Goal: Find specific page/section: Find specific page/section

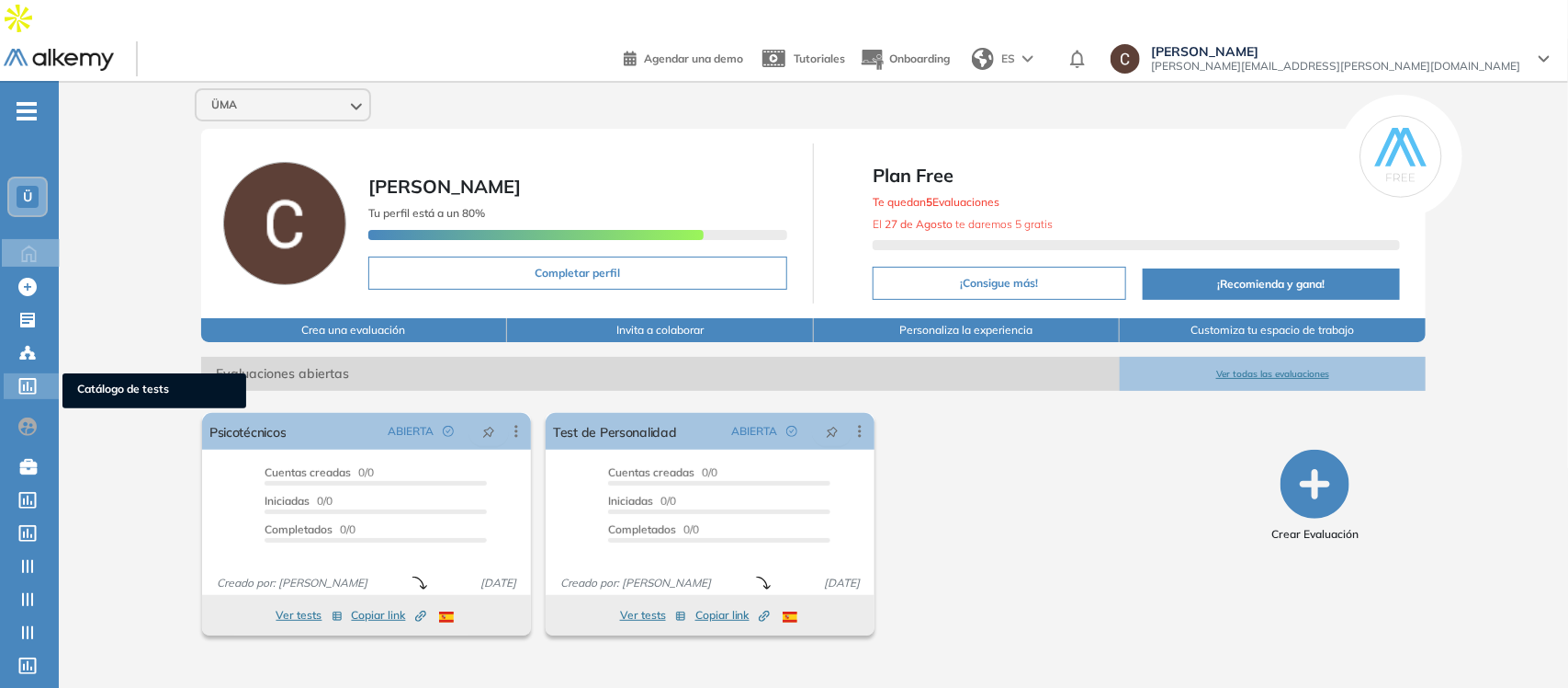
click at [23, 378] on icon at bounding box center [27, 386] width 19 height 17
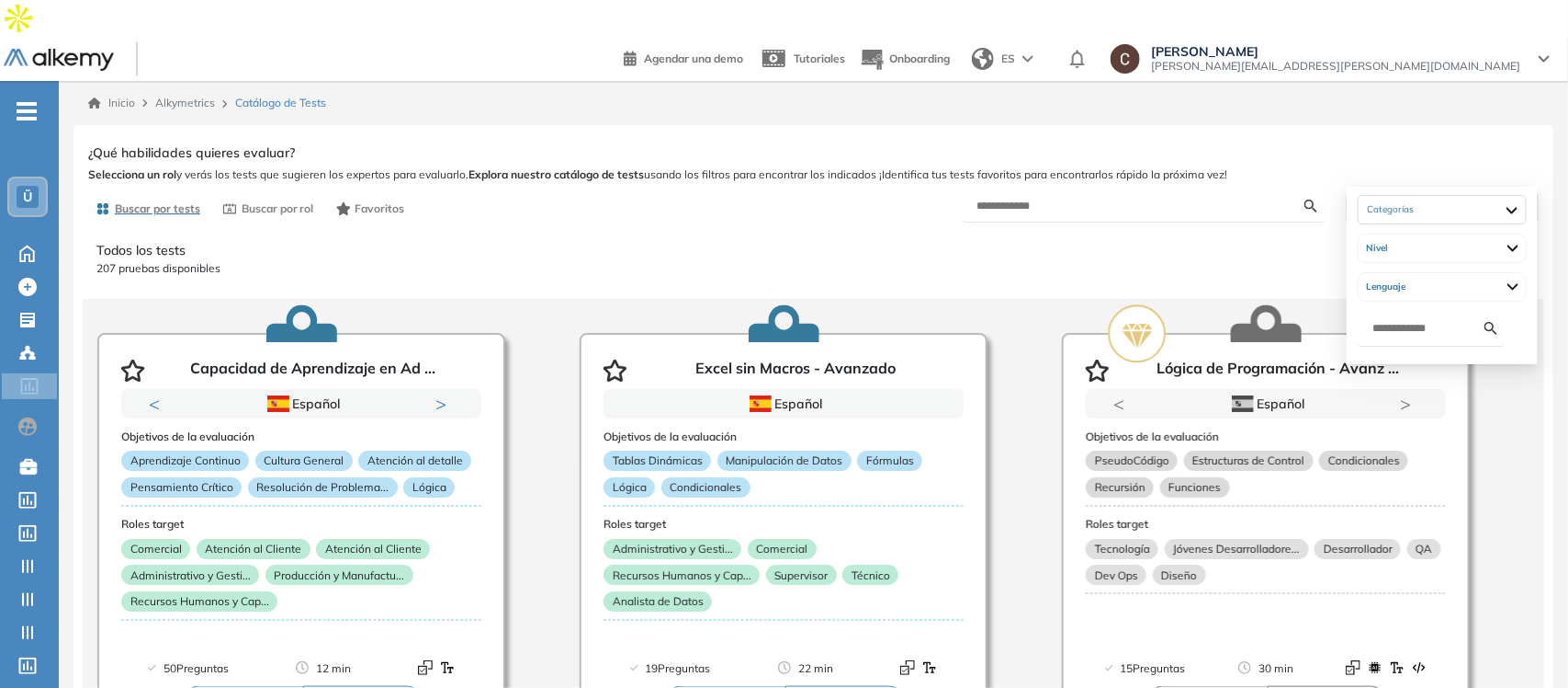
click at [1455, 193] on div "Filtrar (0)" at bounding box center [1443, 206] width 190 height 26
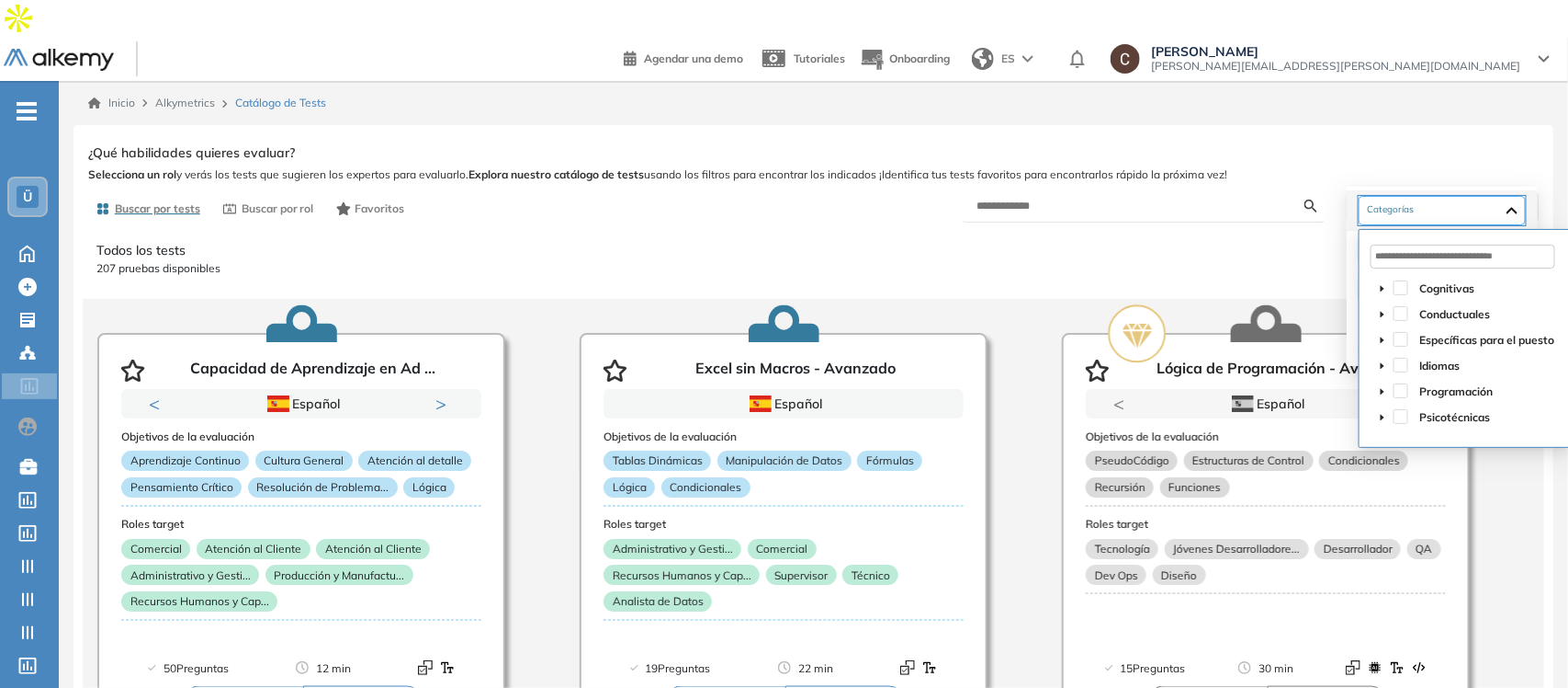
click at [1526, 205] on div at bounding box center [1442, 210] width 167 height 29
click at [1380, 291] on icon "caret-down" at bounding box center [1382, 288] width 9 height 9
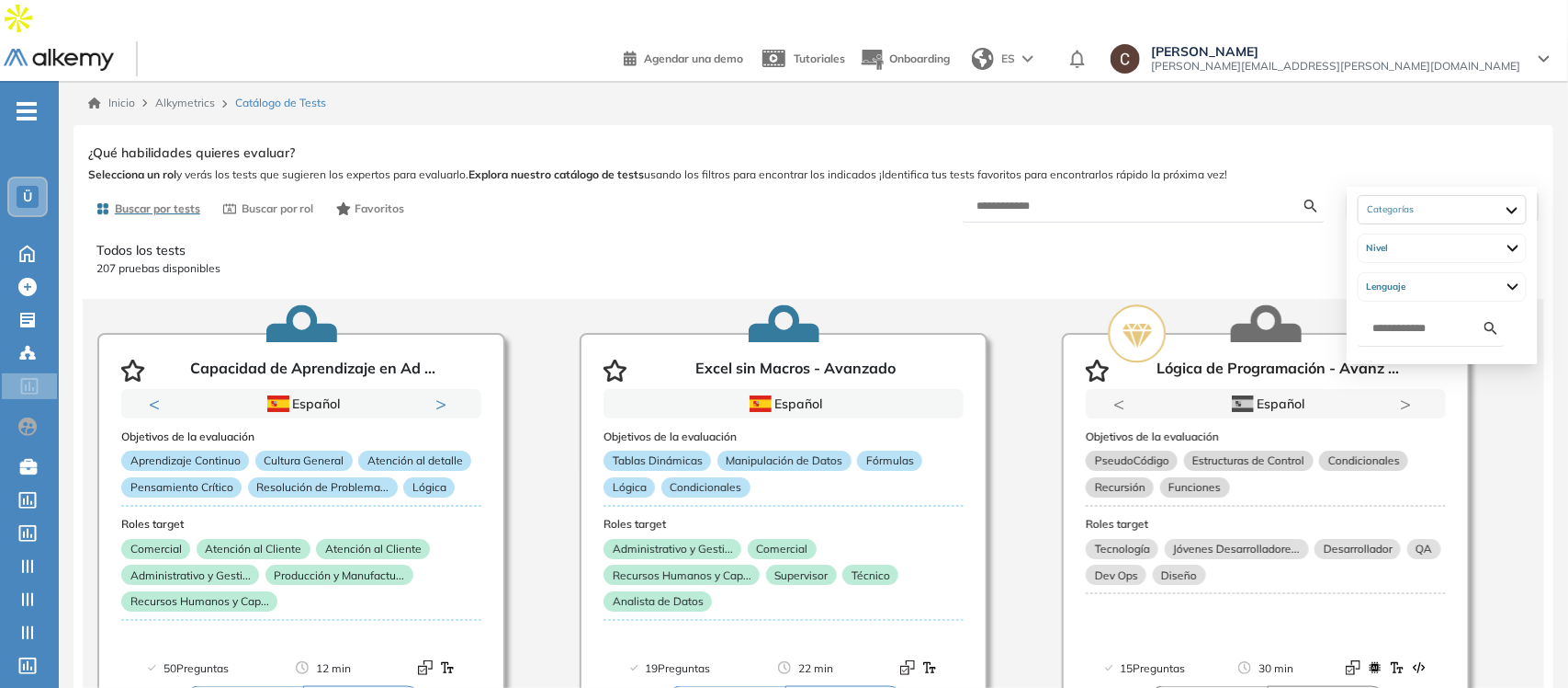
click at [1458, 201] on icon at bounding box center [1451, 206] width 13 height 13
click at [1498, 203] on div at bounding box center [1442, 209] width 169 height 29
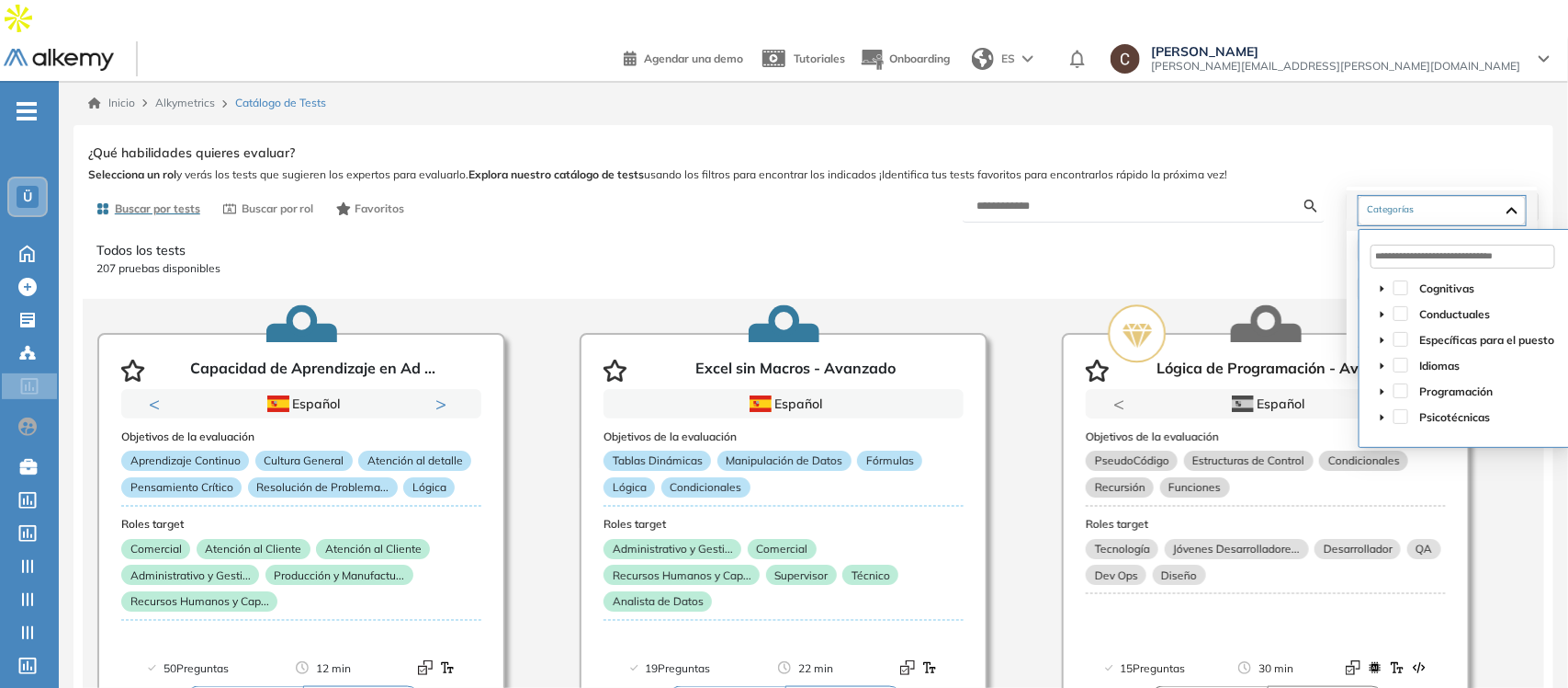
click at [1384, 287] on icon "caret-down" at bounding box center [1382, 288] width 9 height 9
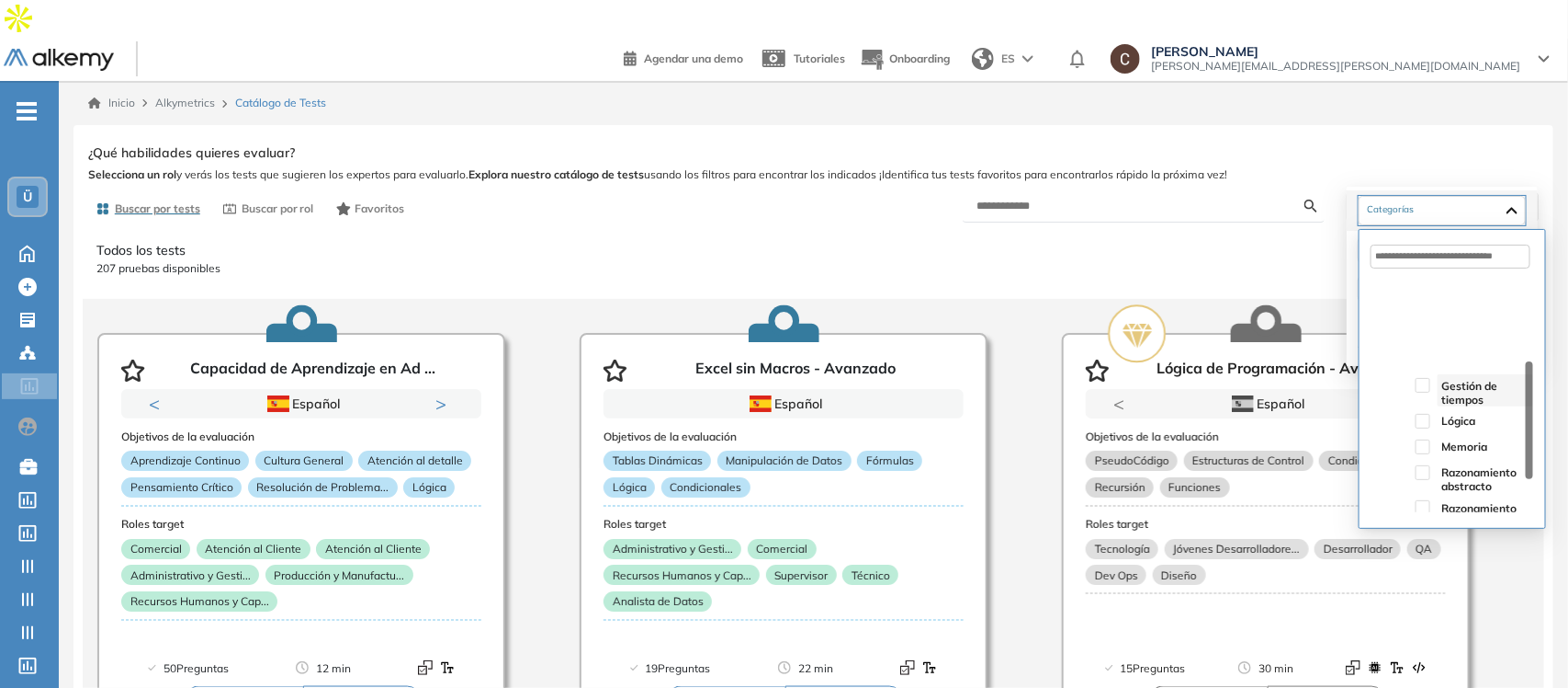
scroll to position [115, 0]
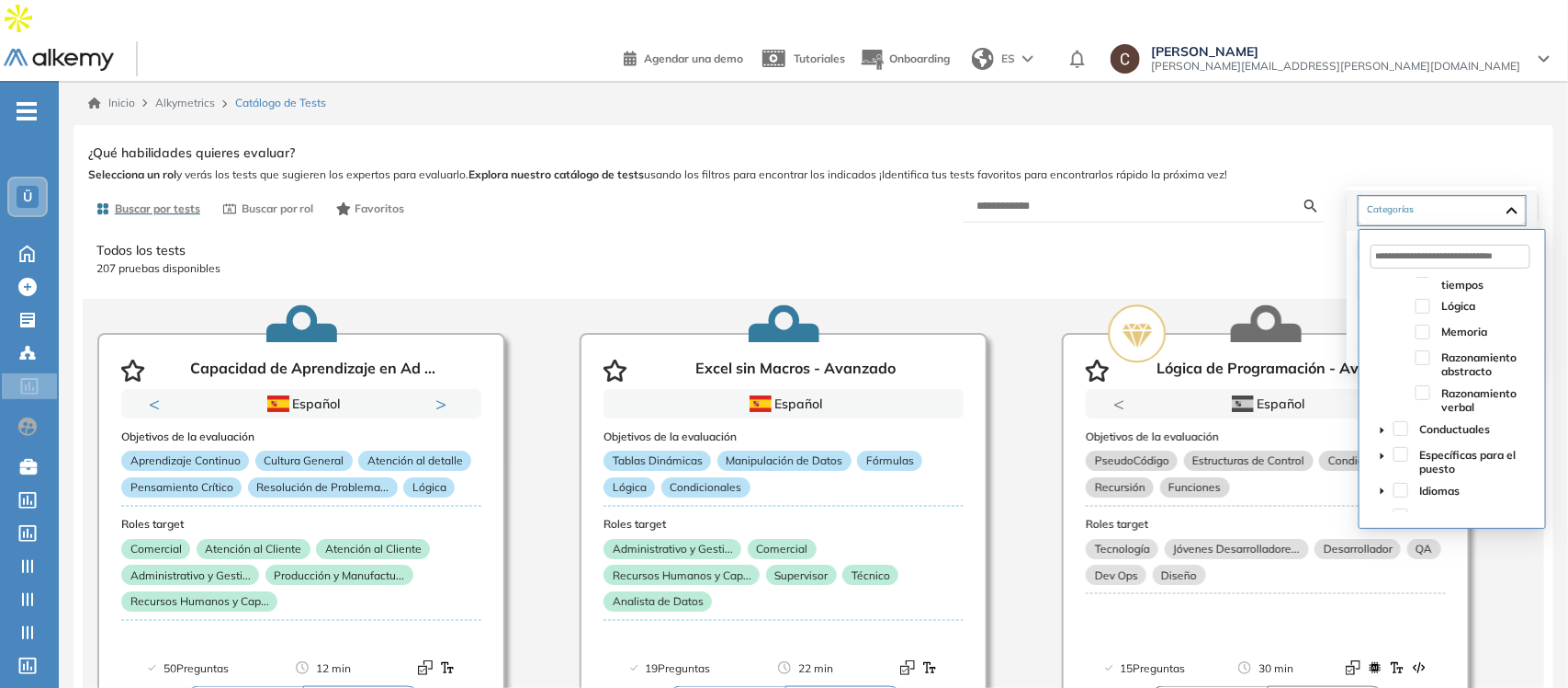
click at [1383, 430] on icon "caret-down" at bounding box center [1383, 430] width 4 height 7
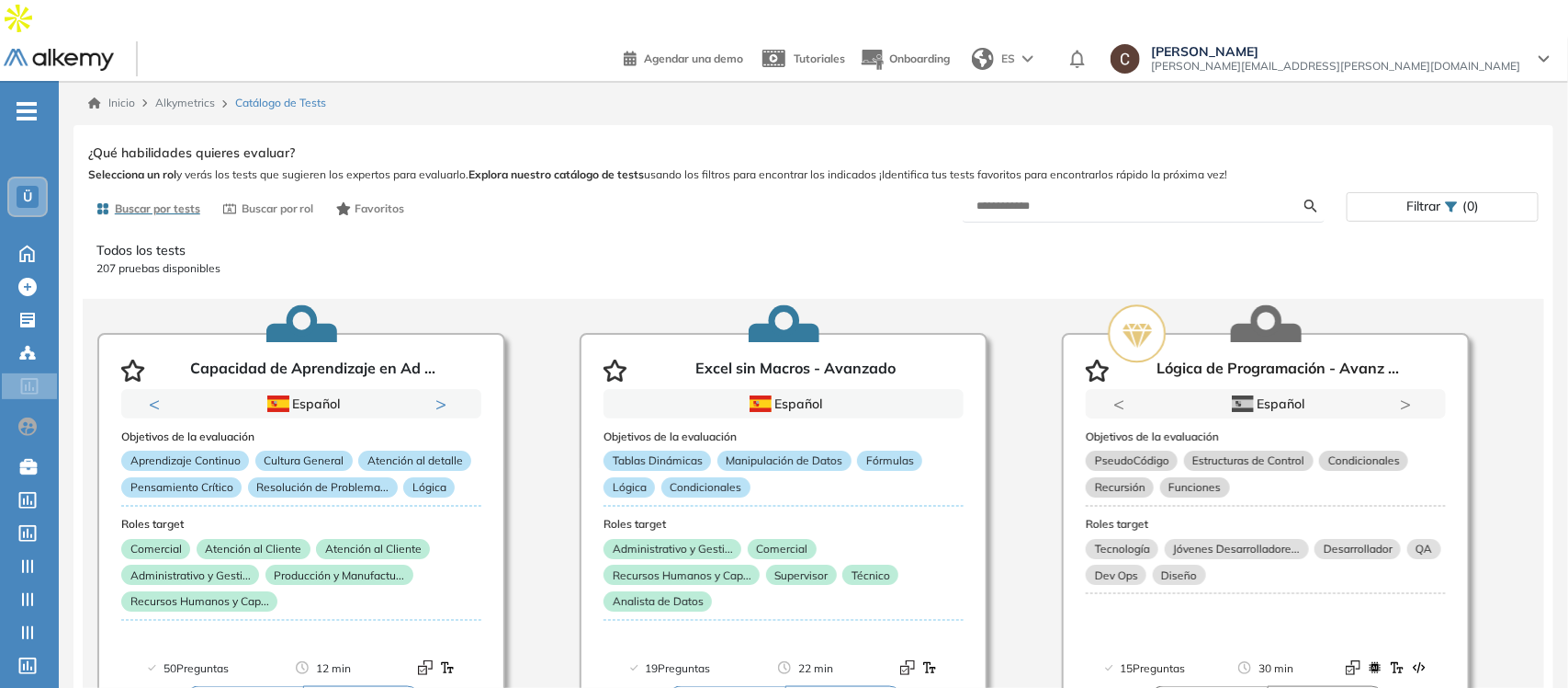
scroll to position [0, 0]
